Goal: Information Seeking & Learning: Understand process/instructions

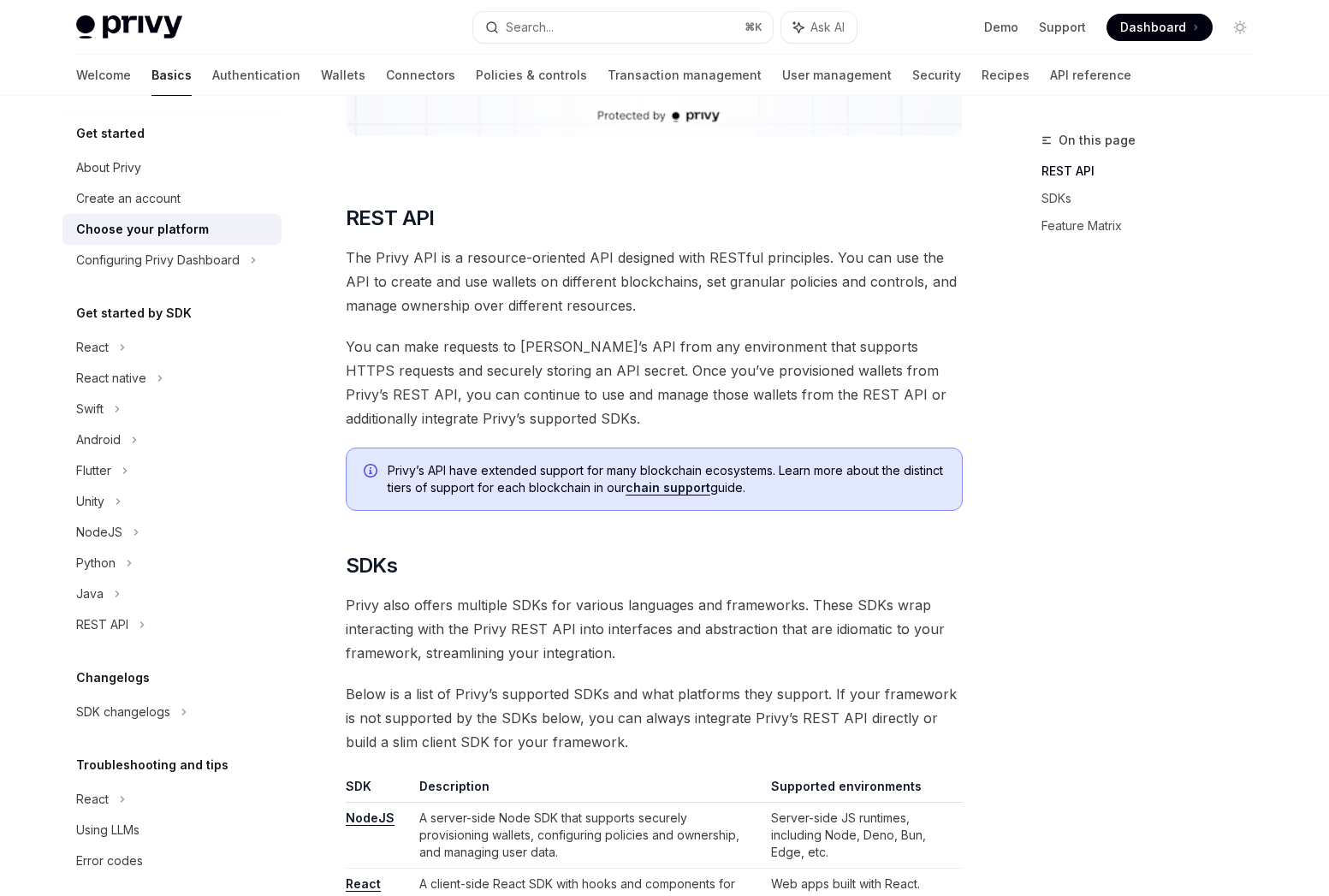
scroll to position [841, 0]
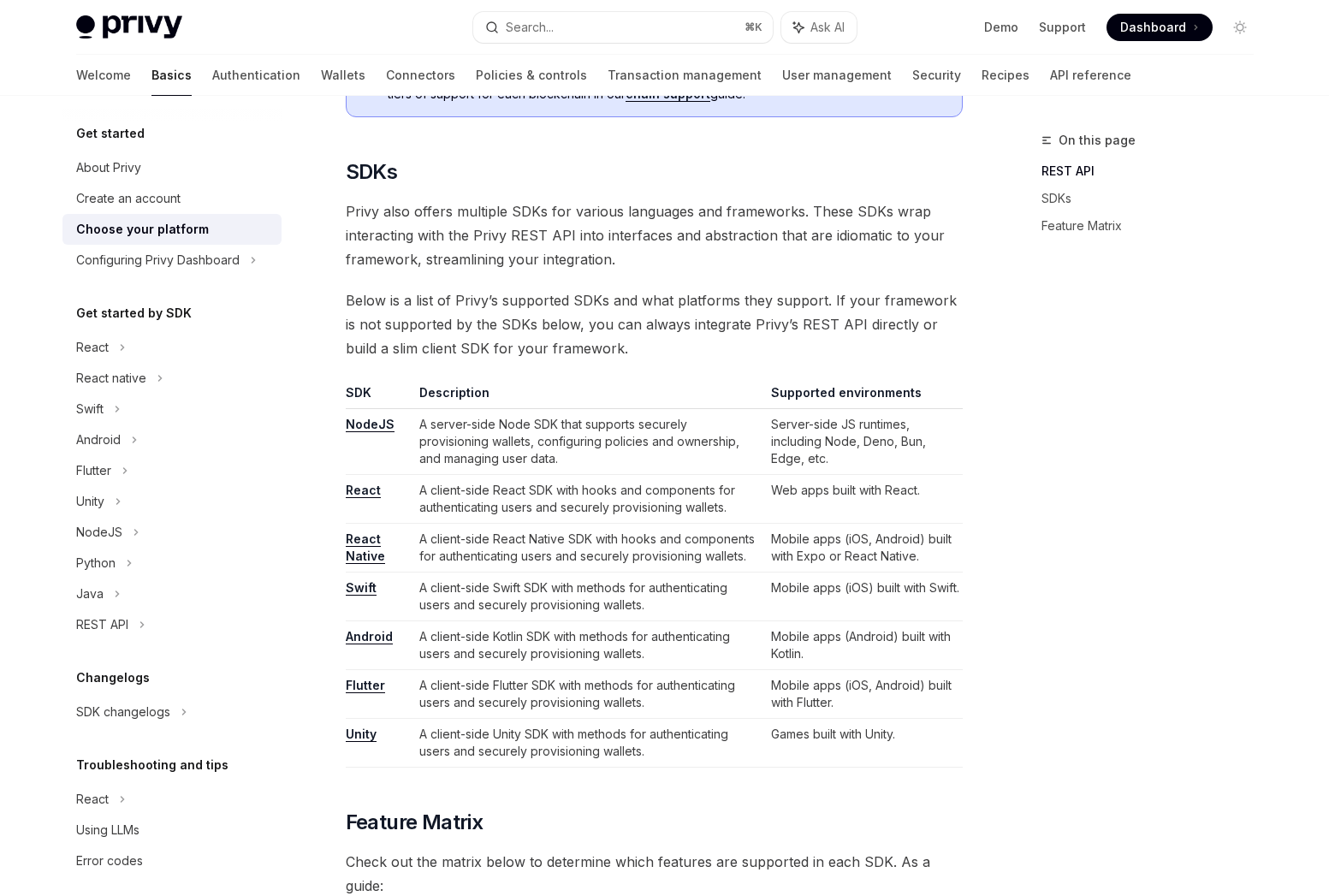
click at [350, 488] on link "React" at bounding box center [363, 490] width 35 height 15
click at [114, 354] on div "React" at bounding box center [172, 347] width 219 height 30
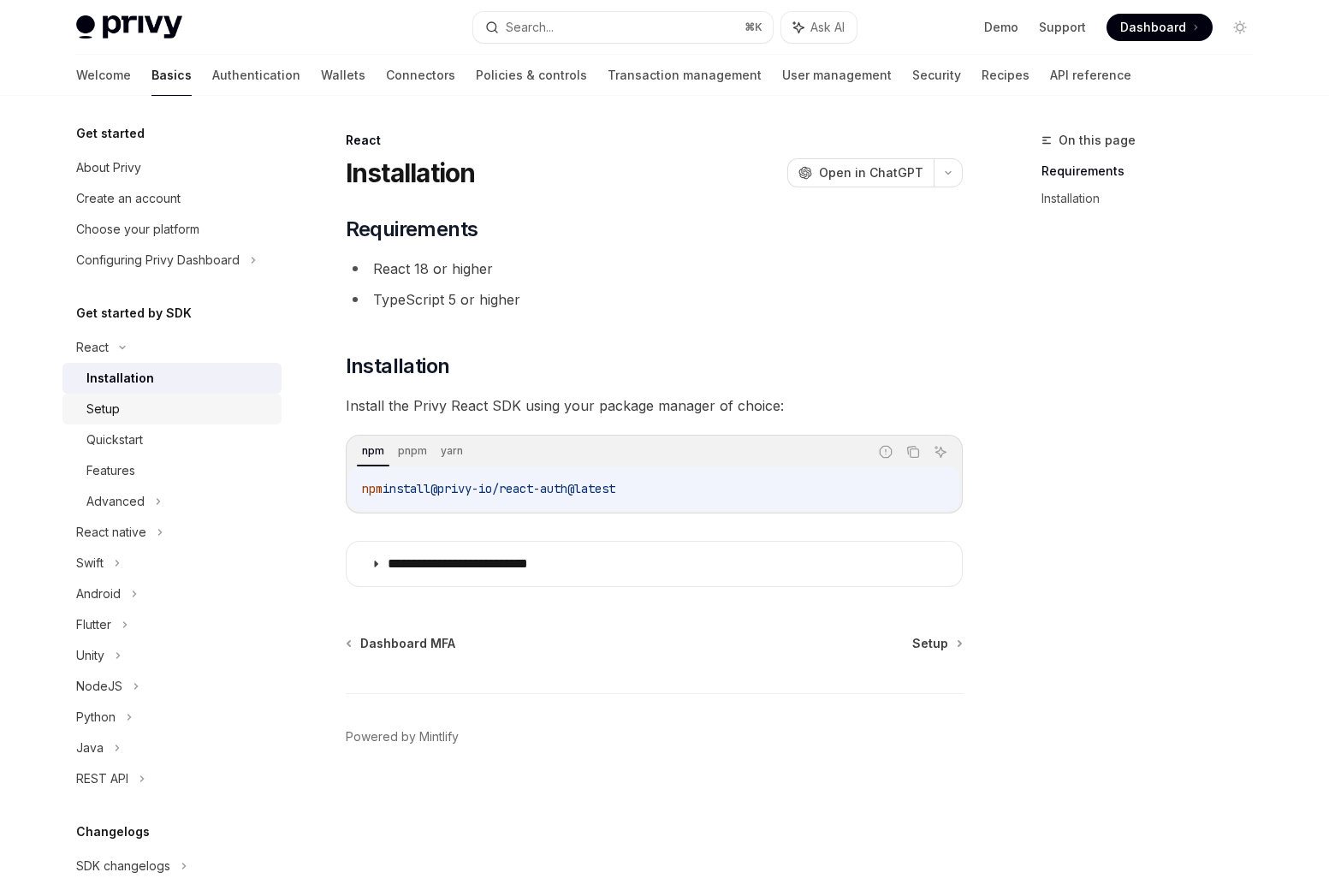
click at [224, 405] on div "Setup" at bounding box center [178, 409] width 185 height 21
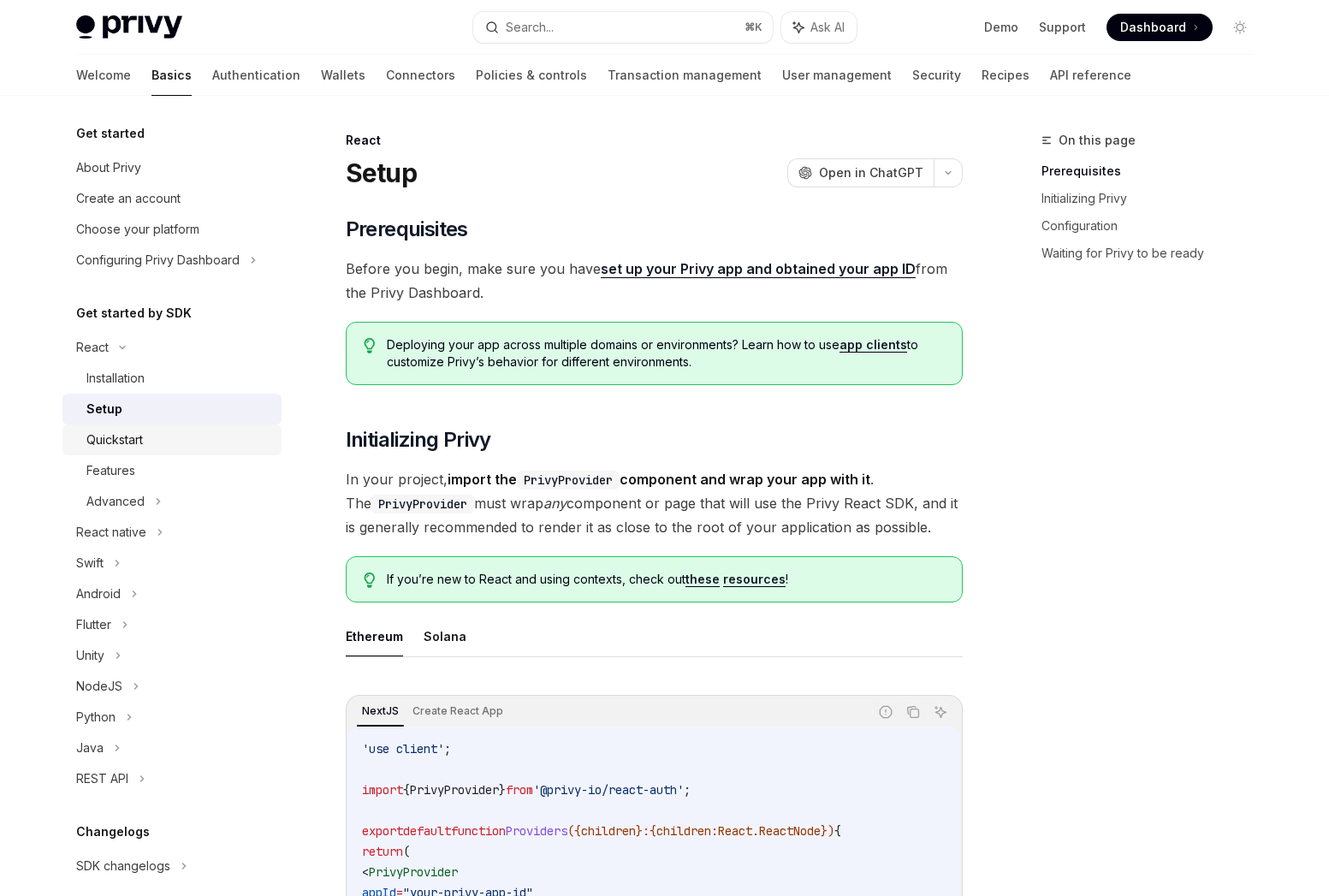
click at [186, 436] on div "Quickstart" at bounding box center [178, 439] width 185 height 21
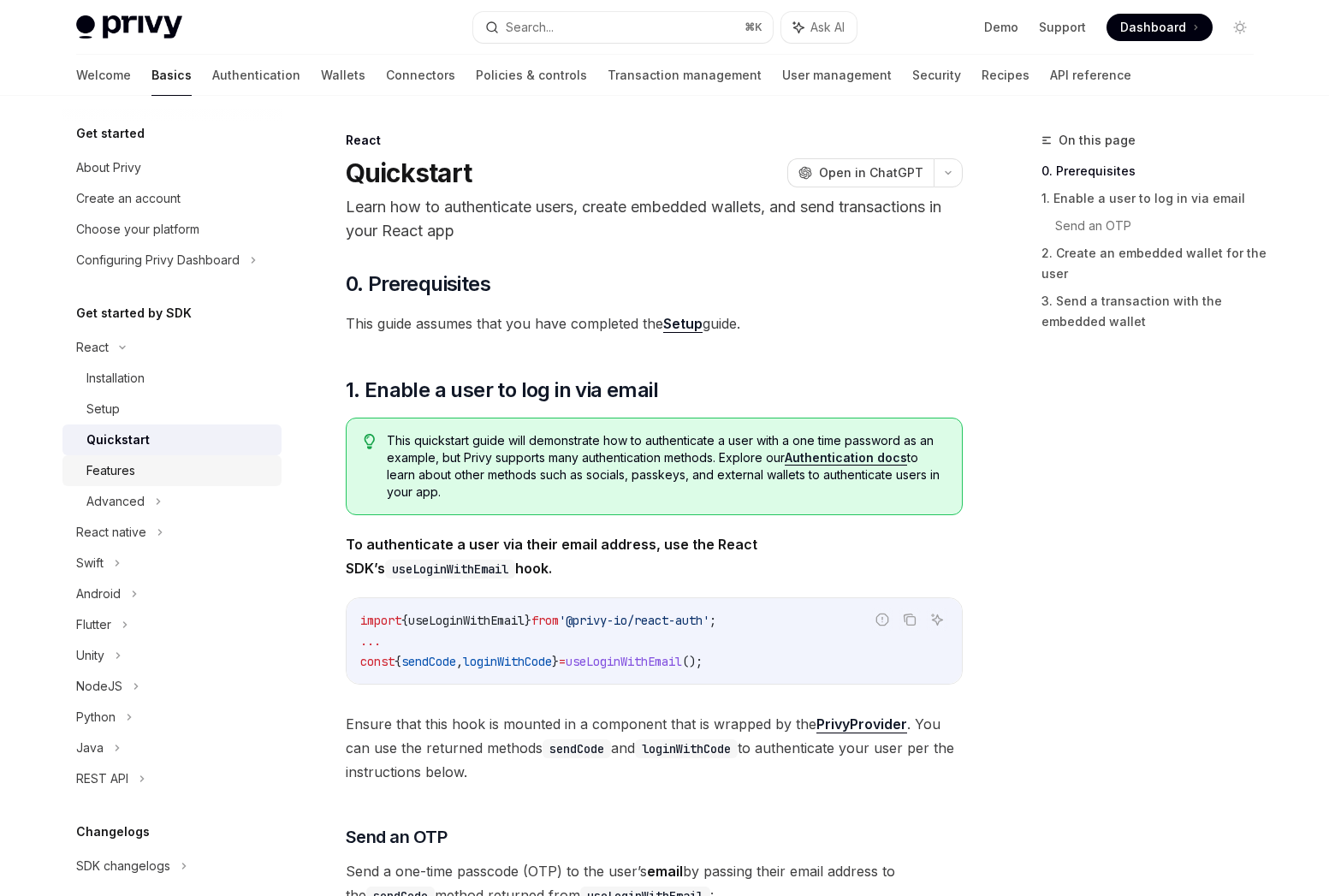
click at [168, 473] on div "Features" at bounding box center [178, 471] width 185 height 21
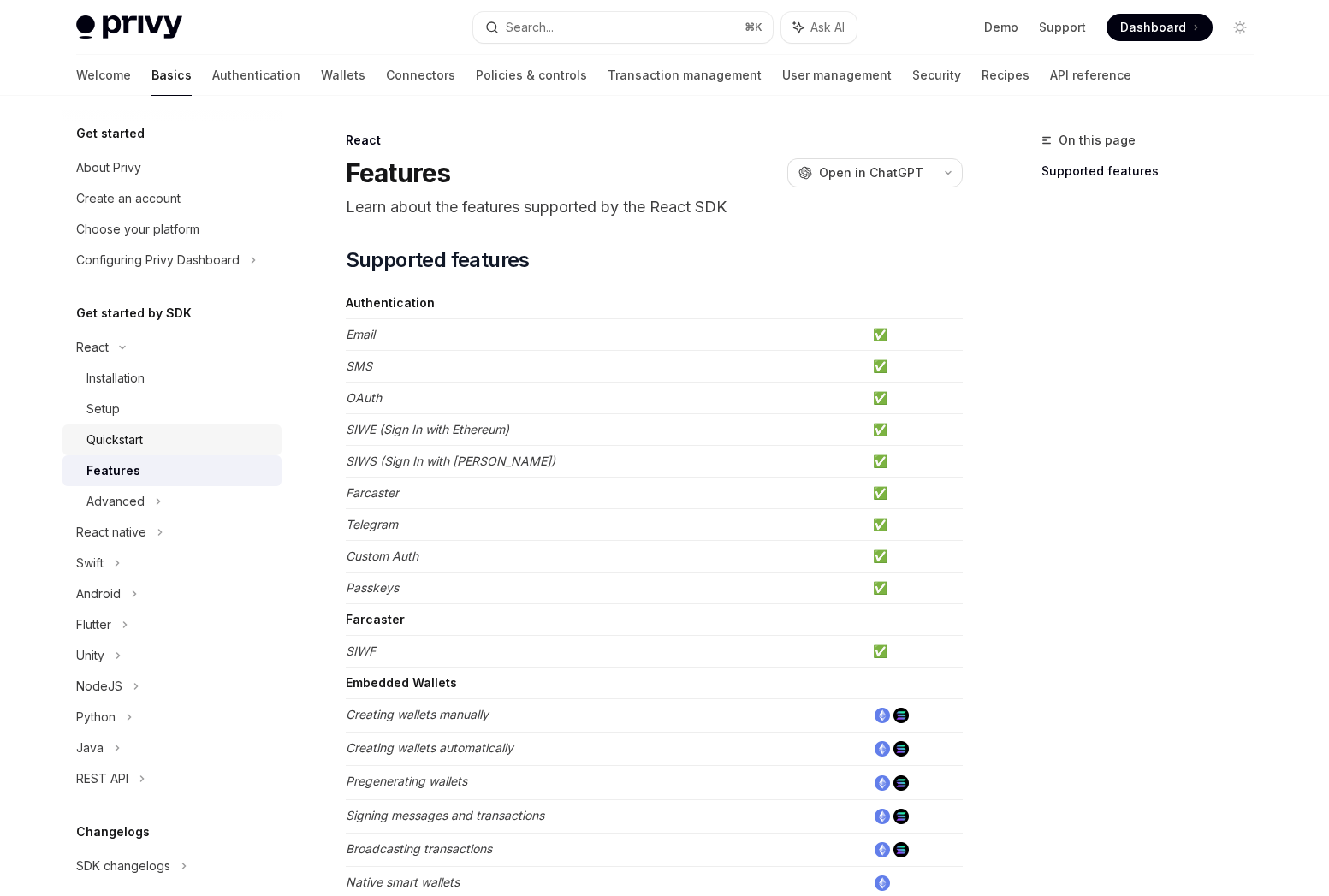
click at [198, 444] on div "Quickstart" at bounding box center [178, 439] width 185 height 21
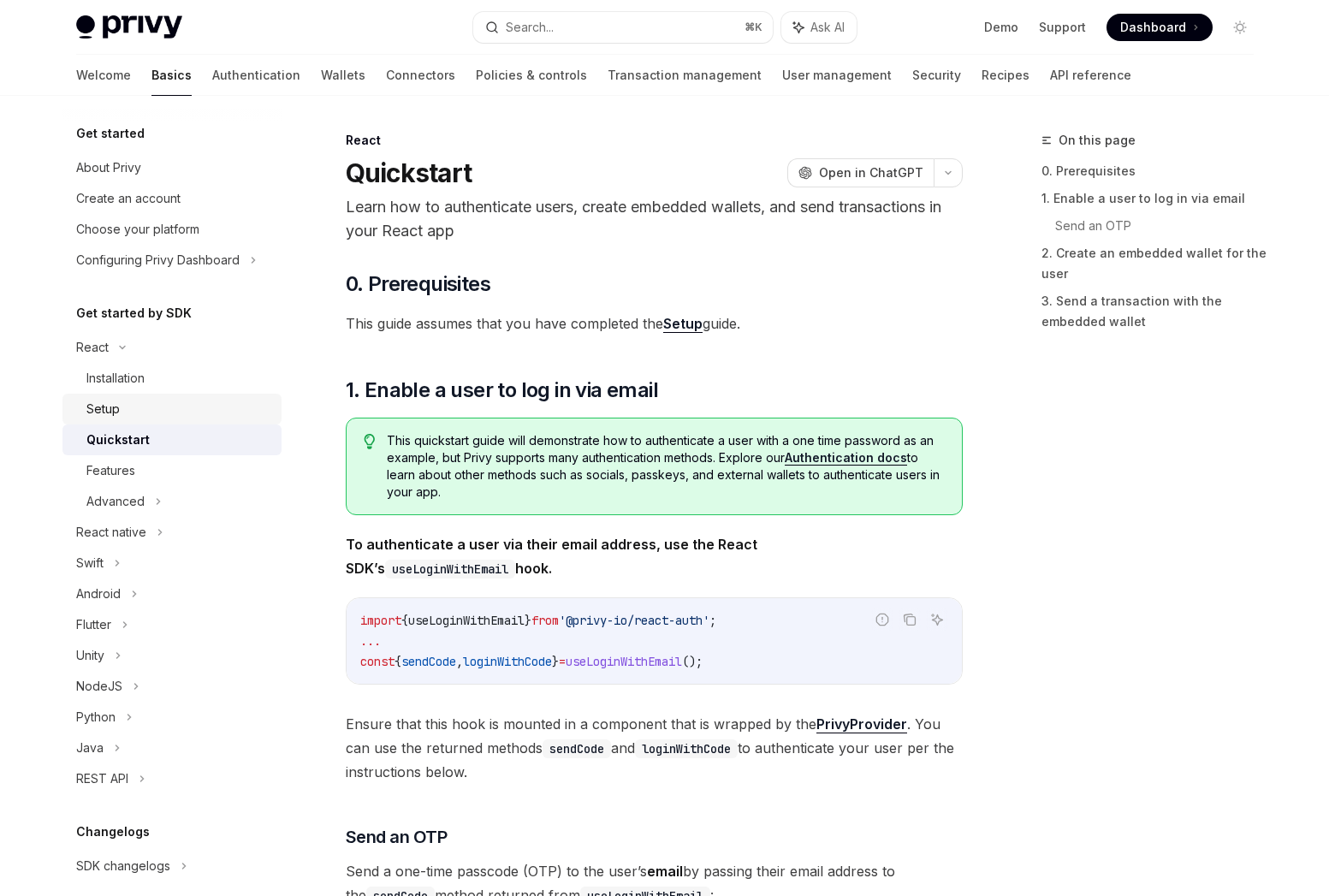
click at [195, 416] on div "Setup" at bounding box center [178, 409] width 185 height 21
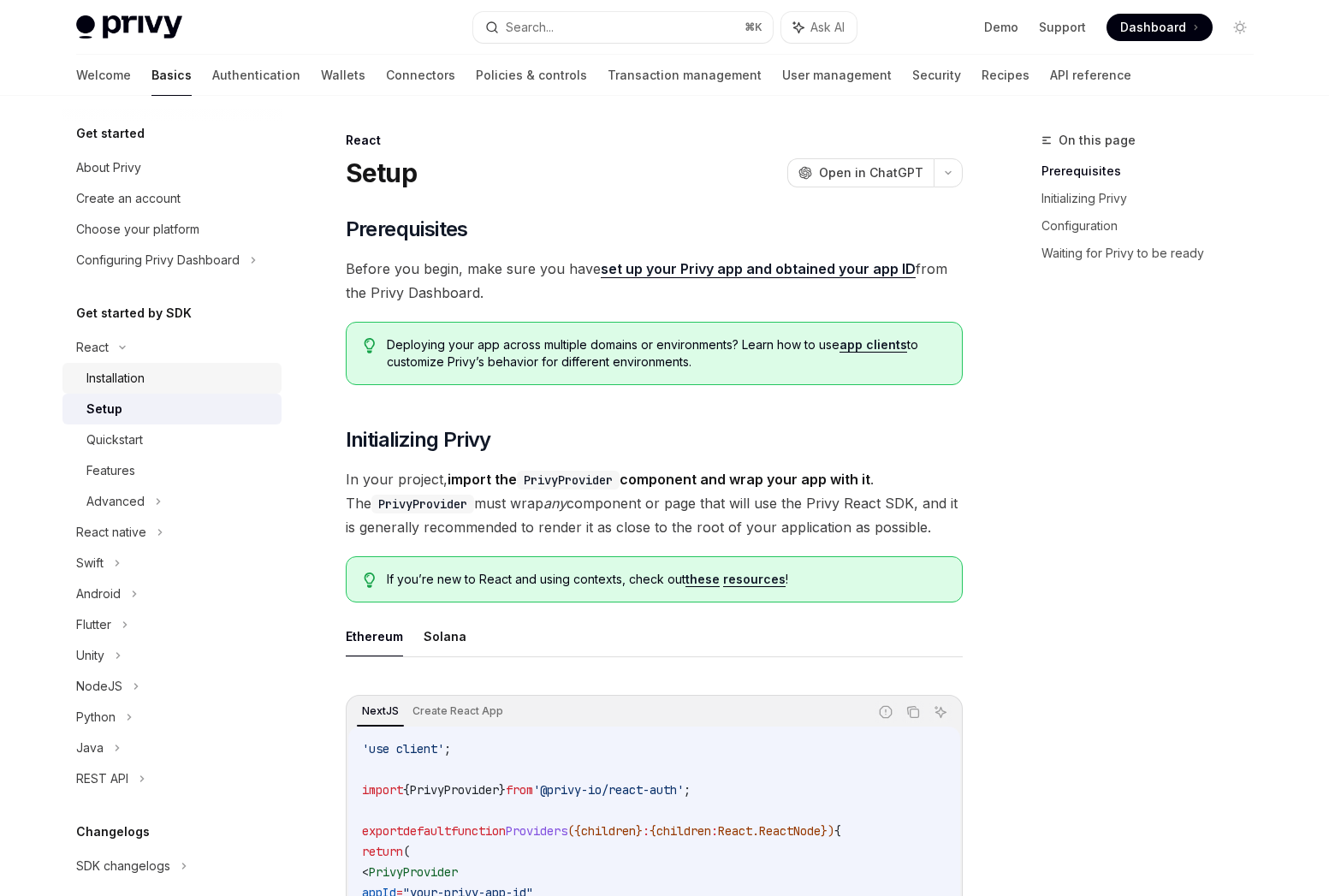
click at [198, 380] on div "Installation" at bounding box center [178, 378] width 185 height 21
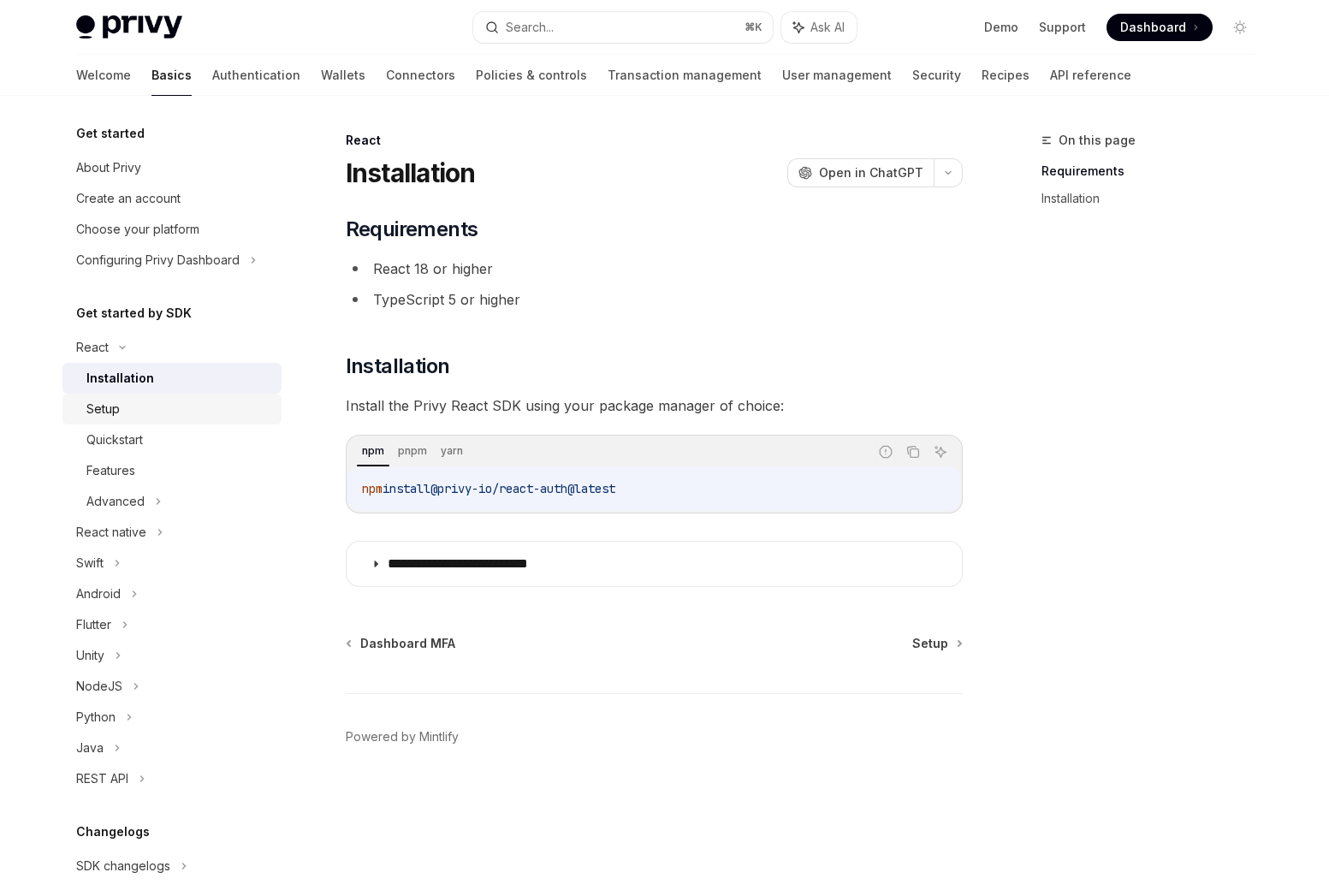
click at [170, 413] on div "Setup" at bounding box center [178, 409] width 185 height 21
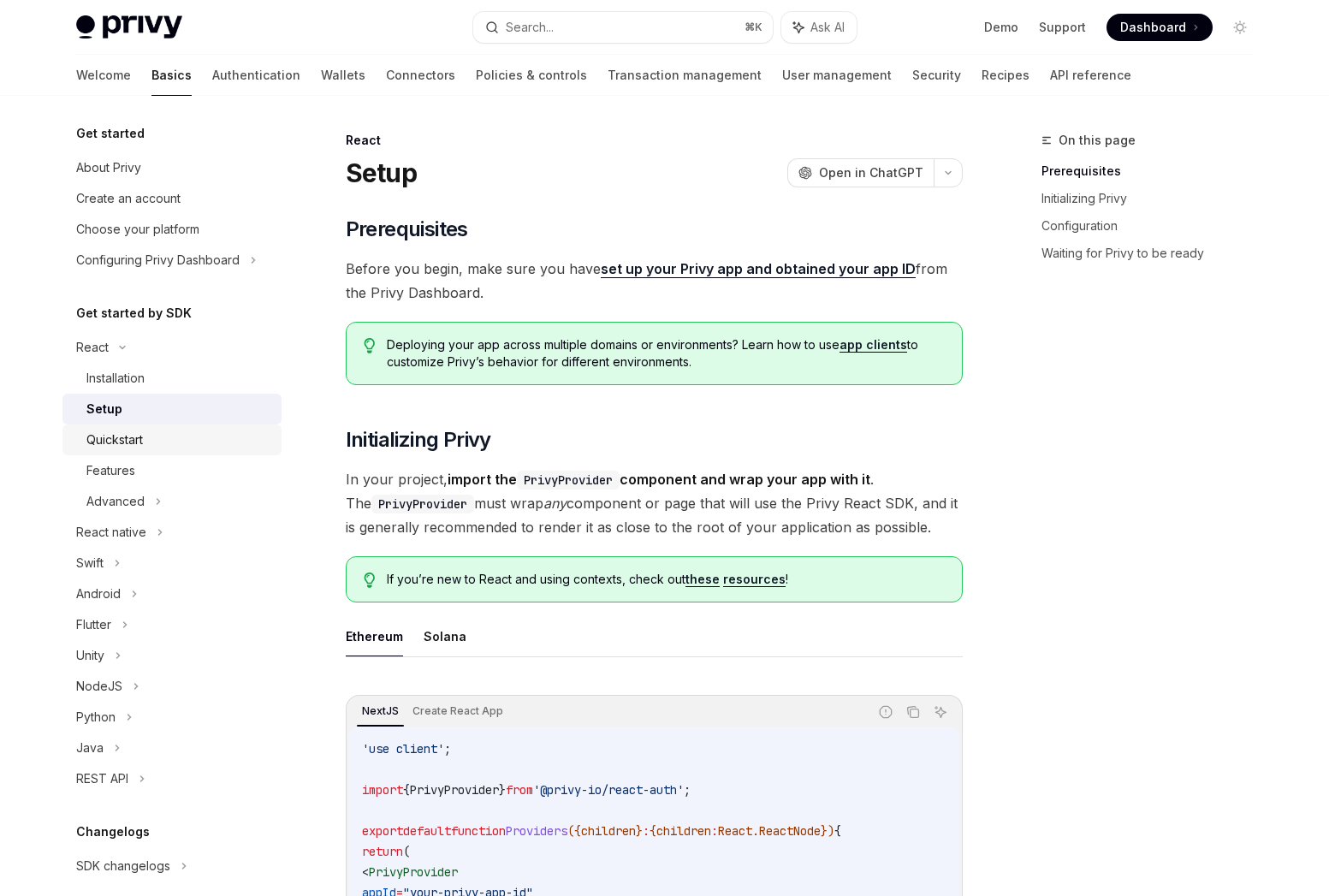
click at [172, 425] on link "Quickstart" at bounding box center [172, 439] width 219 height 30
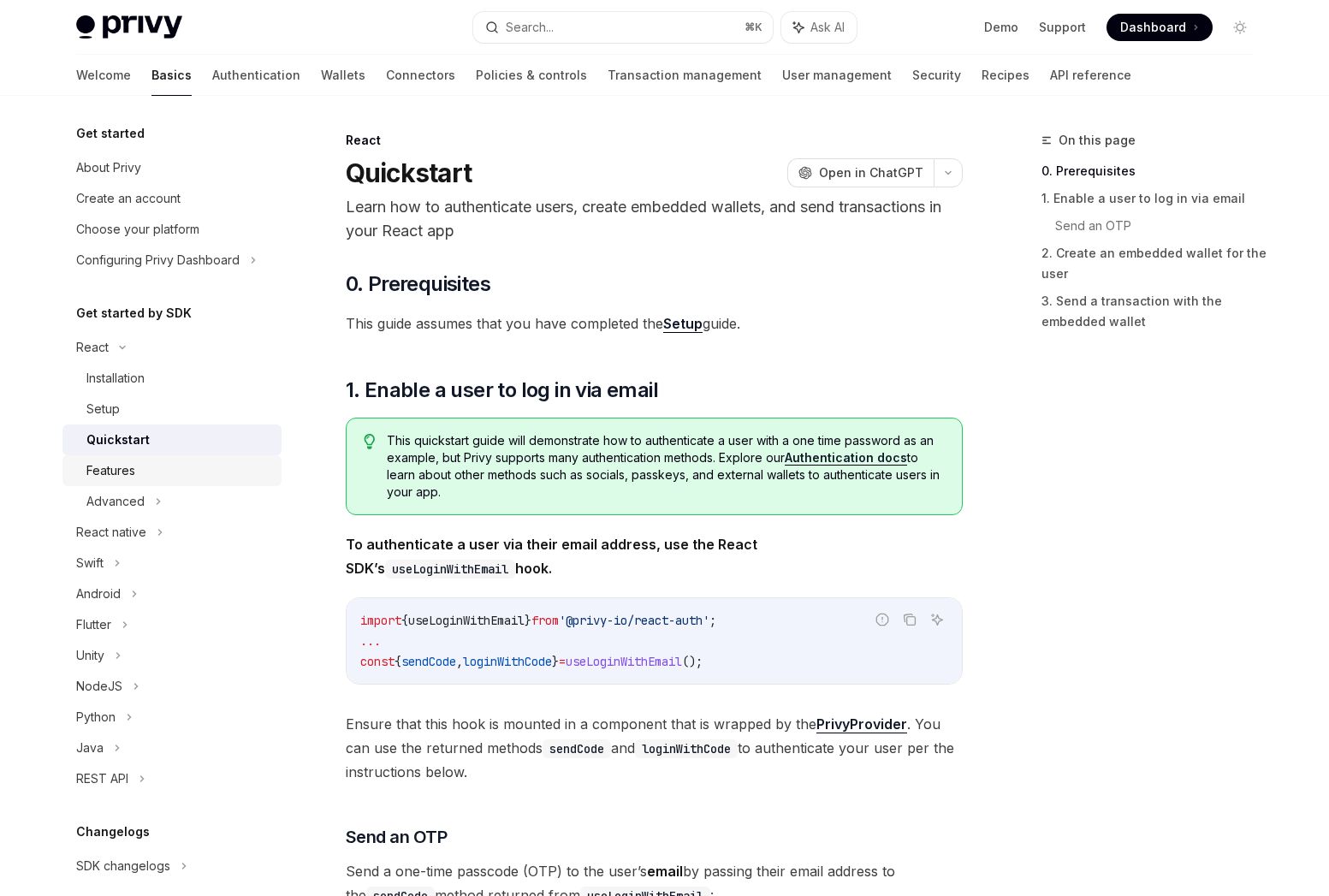
click at [227, 466] on div "Features" at bounding box center [178, 471] width 185 height 21
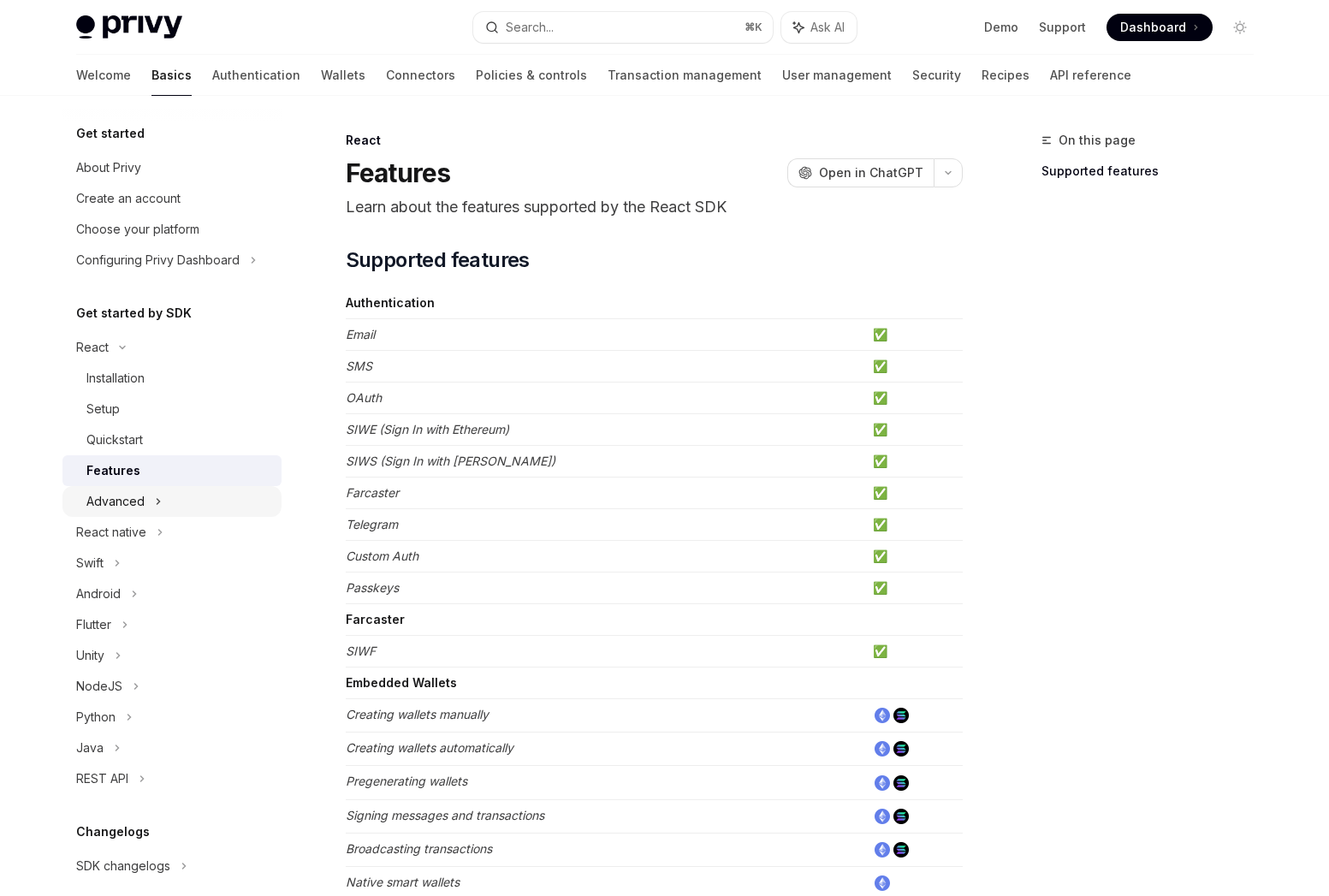
click at [150, 502] on div "Advanced" at bounding box center [172, 501] width 219 height 30
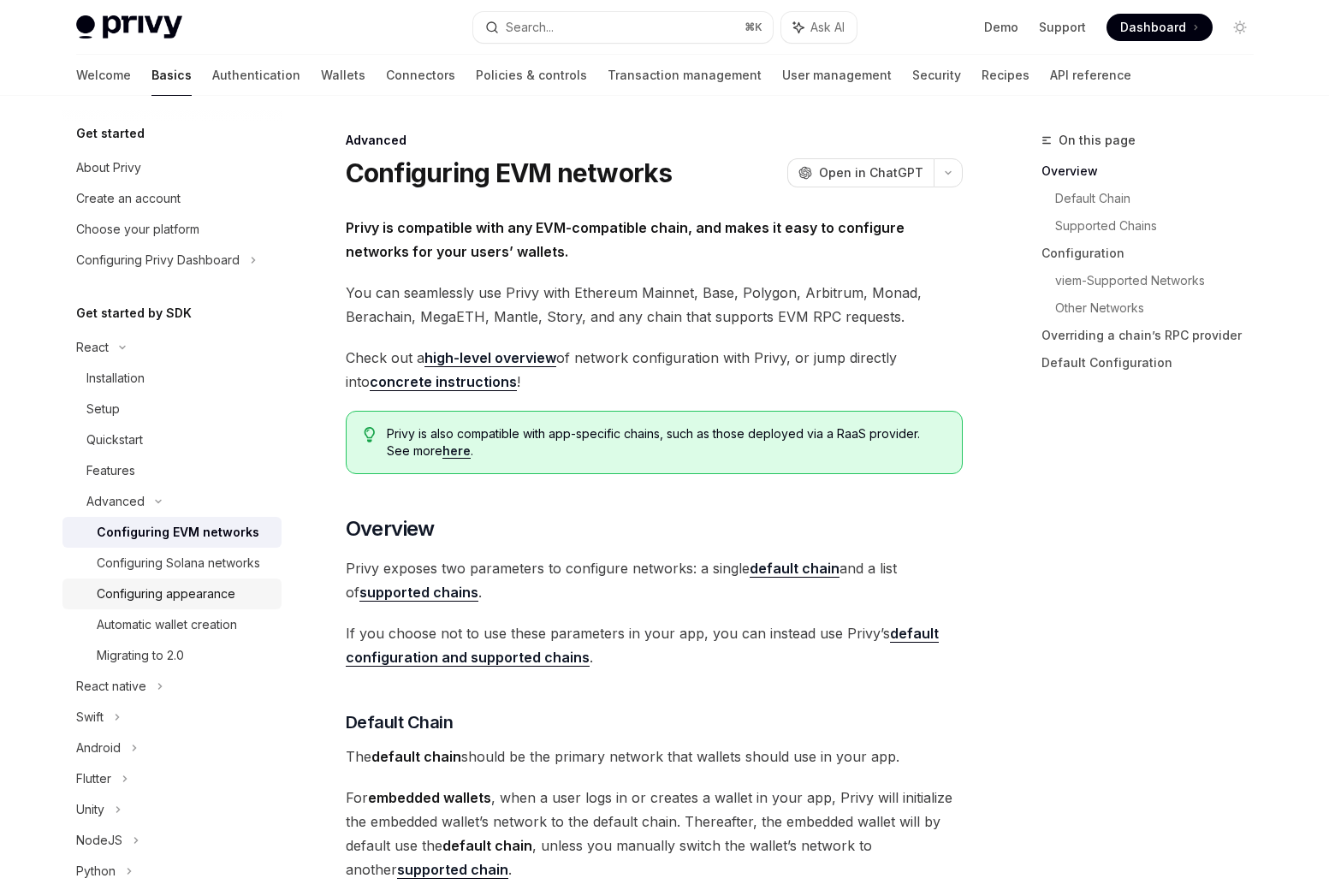
click at [190, 593] on div "Configuring appearance" at bounding box center [166, 594] width 139 height 21
type textarea "*"
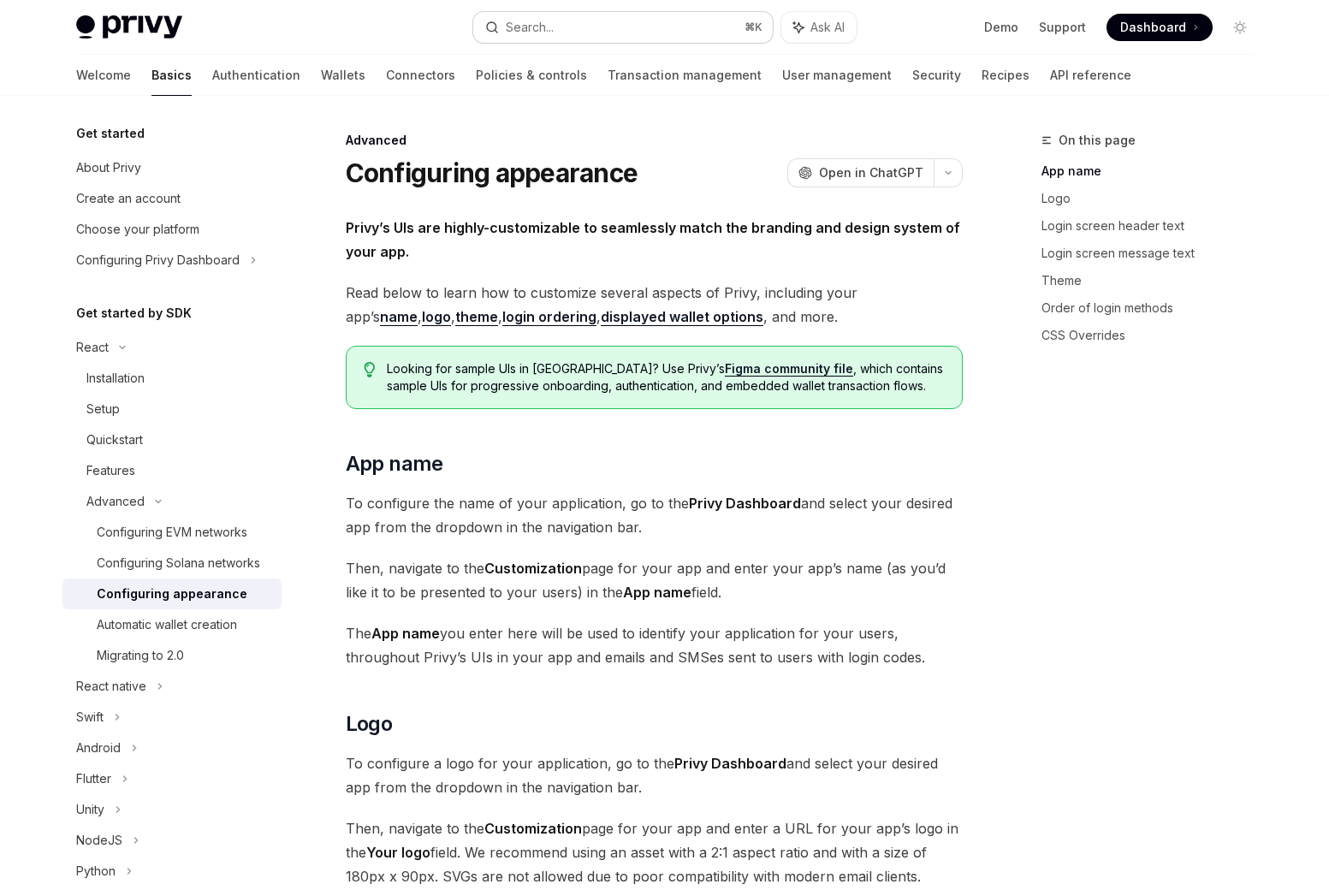
click at [642, 26] on button "Search... ⌘ K" at bounding box center [623, 27] width 300 height 30
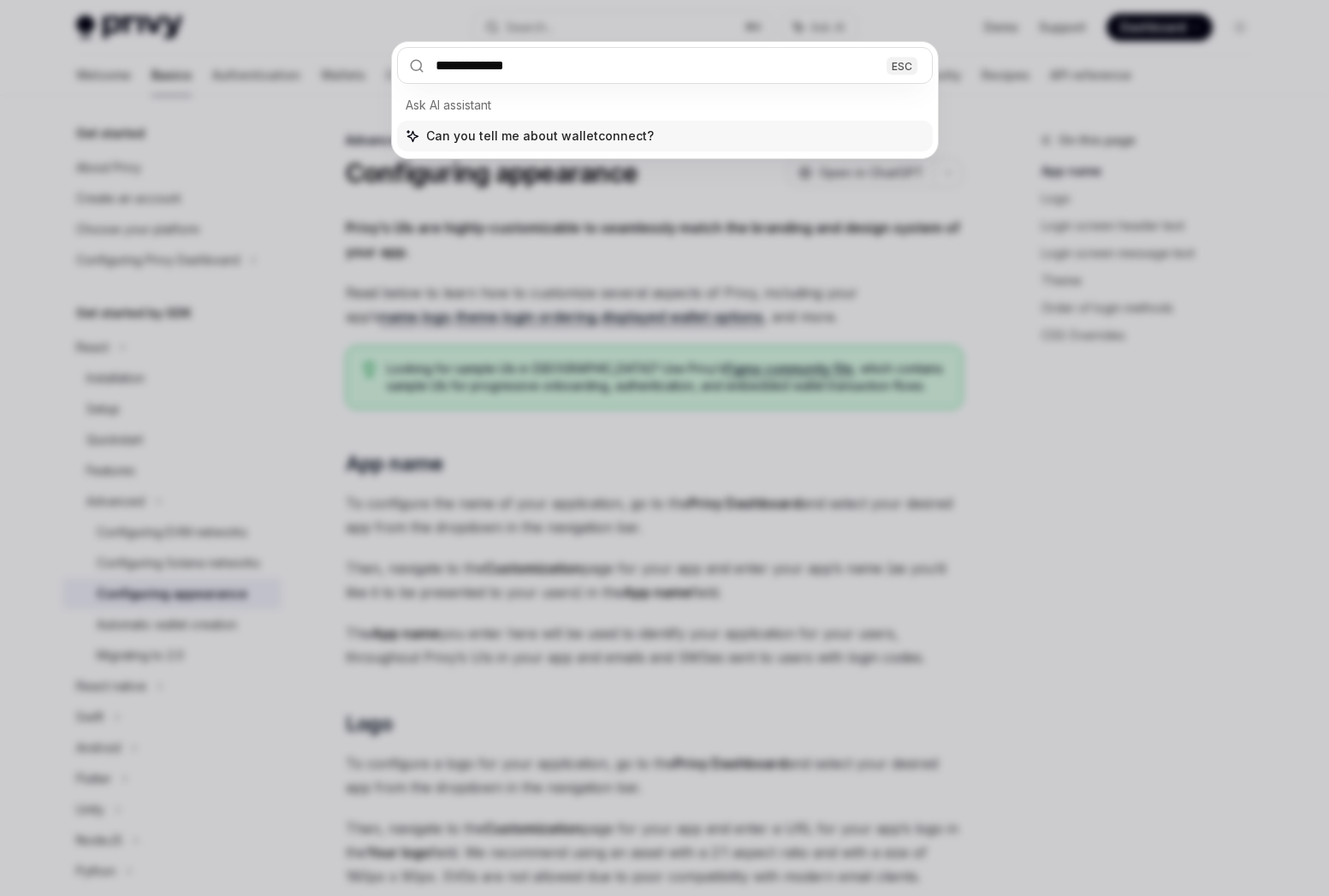
type input "**********"
type textarea "*"
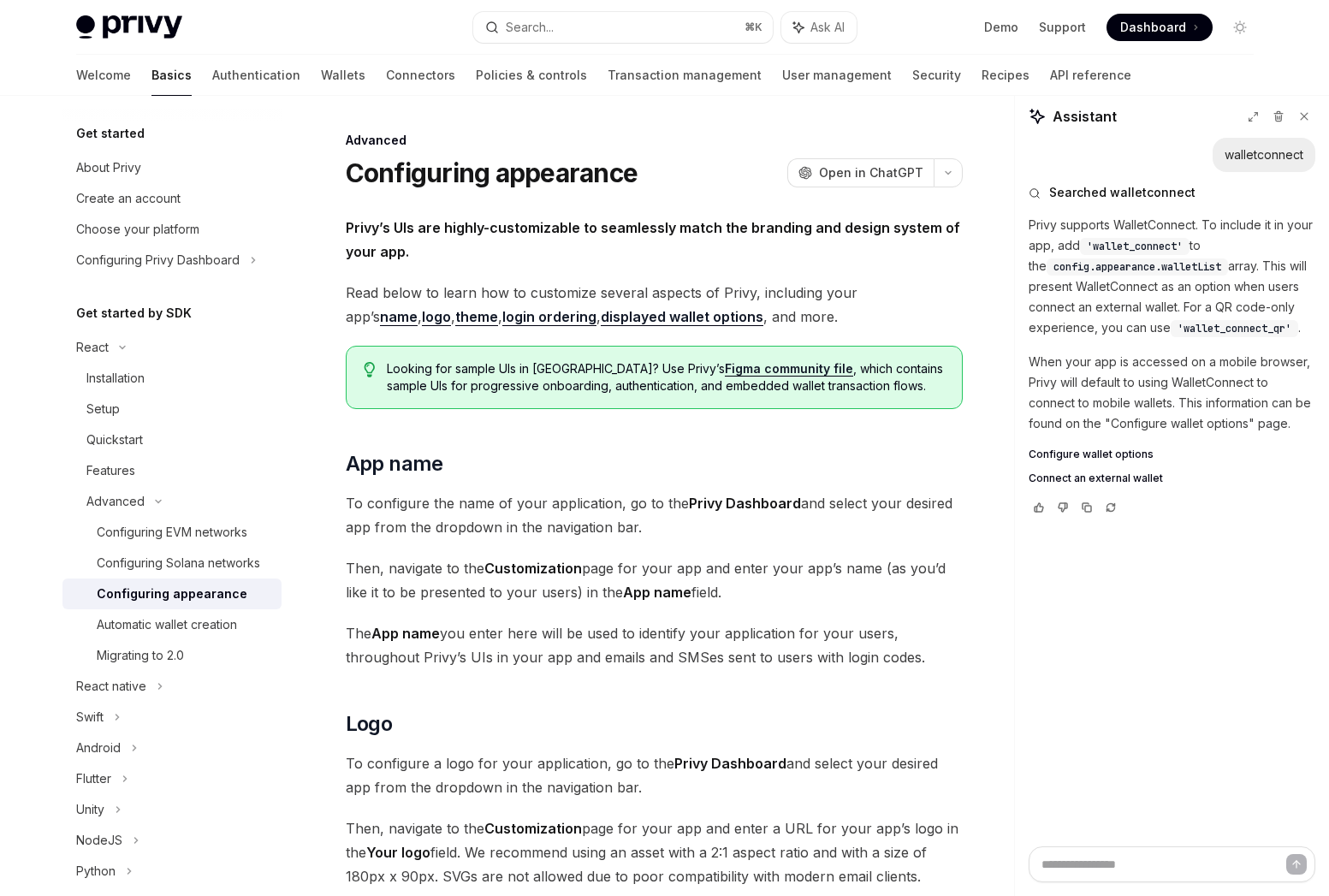
type textarea "*"
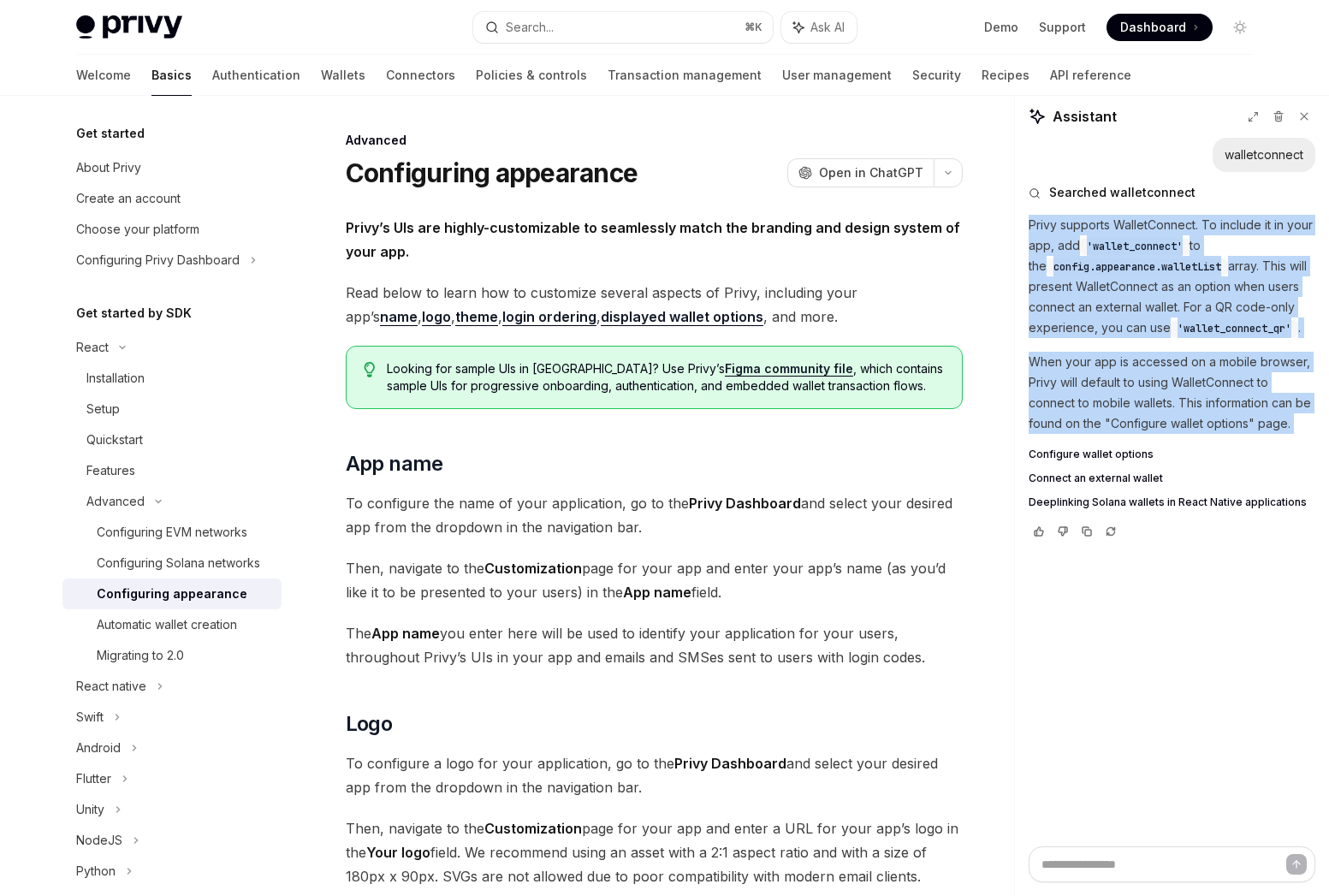
drag, startPoint x: 1030, startPoint y: 223, endPoint x: 1292, endPoint y: 439, distance: 339.6
click at [1292, 439] on div "Privy supports WalletConnect. To include it in your app, add 'wallet_connect' t…" at bounding box center [1172, 362] width 287 height 294
copy div "Privy supports WalletConnect. To include it in your app, add 'wallet_connect' t…"
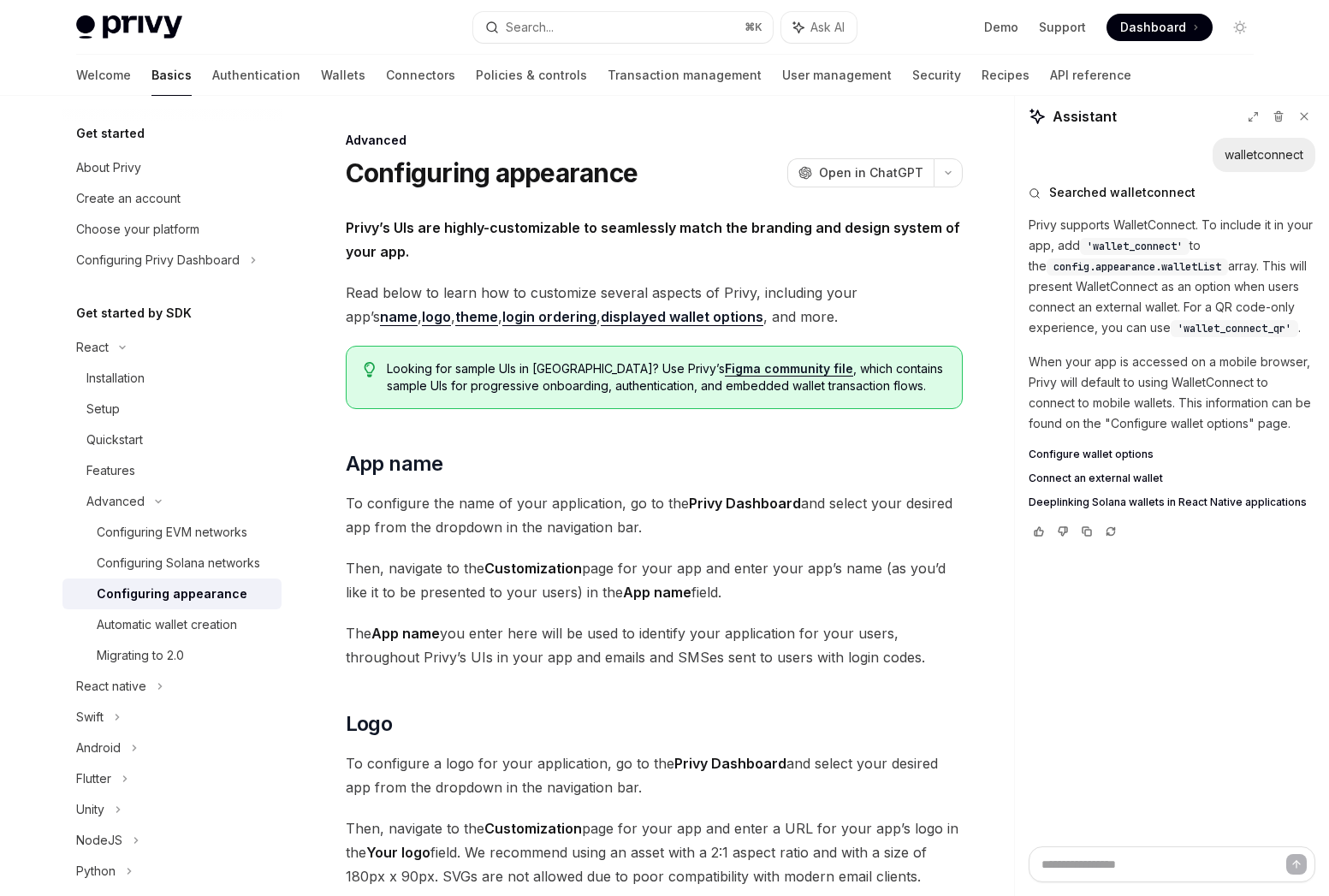
click at [1133, 683] on div "walletconnect Searched walletconnect Privy supports WalletConnect. To include i…" at bounding box center [1172, 492] width 314 height 709
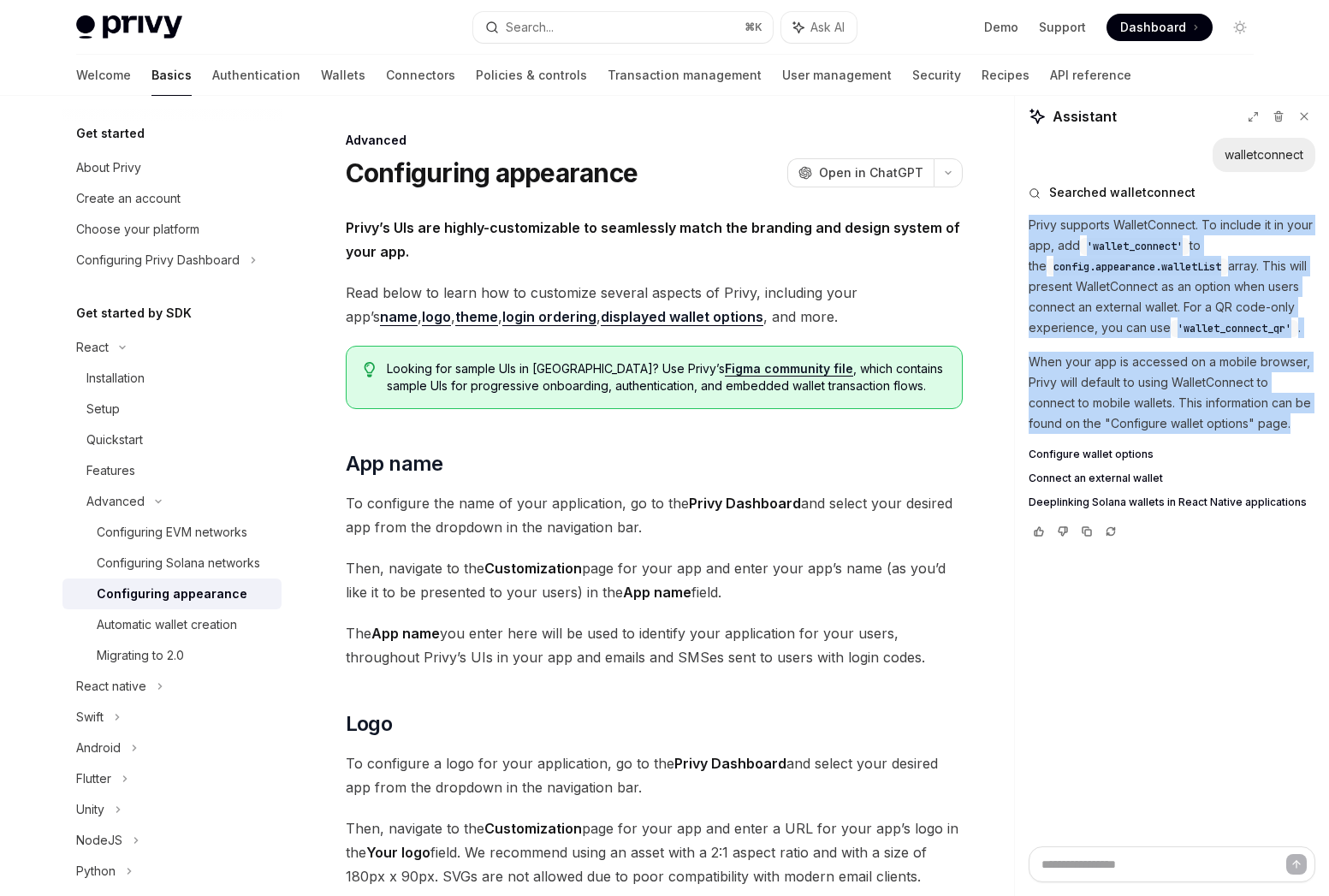
drag, startPoint x: 1025, startPoint y: 223, endPoint x: 1292, endPoint y: 426, distance: 335.4
click at [1292, 426] on div "walletconnect Searched walletconnect Privy supports WalletConnect. To include i…" at bounding box center [1172, 492] width 314 height 709
copy div "Privy supports WalletConnect. To include it in your app, add 'wallet_connect' t…"
